Goal: Task Accomplishment & Management: Use online tool/utility

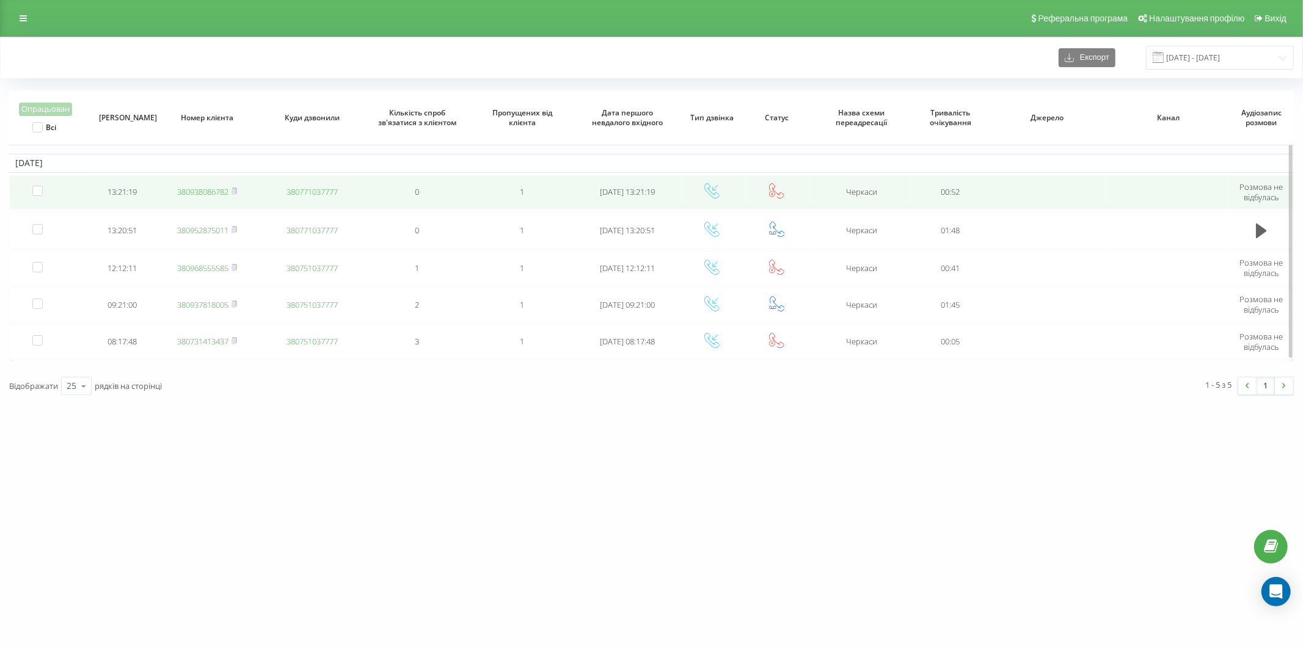
click at [216, 189] on link "380938086782" at bounding box center [202, 191] width 51 height 11
click at [197, 192] on link "380952875011" at bounding box center [202, 193] width 51 height 11
